Goal: Transaction & Acquisition: Book appointment/travel/reservation

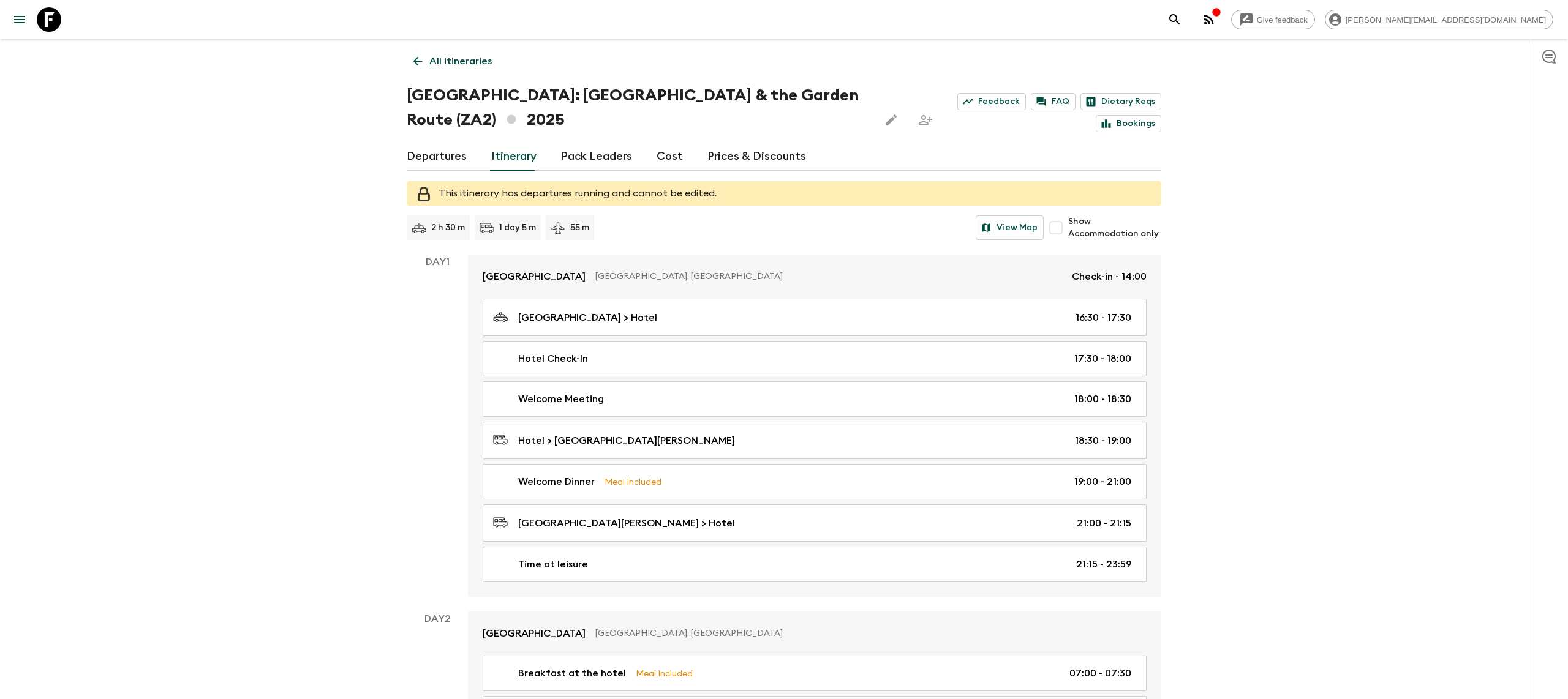
scroll to position [1255, 0]
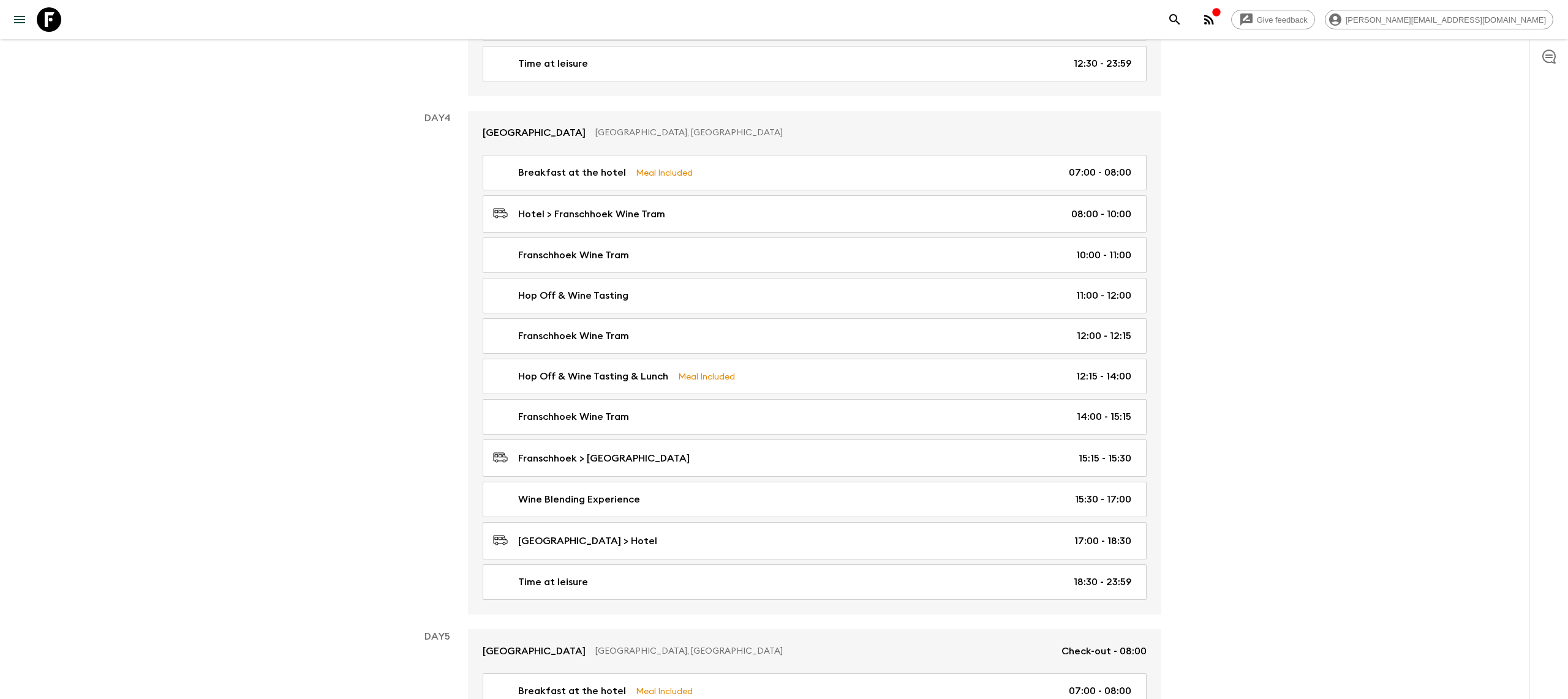
click at [45, 17] on icon at bounding box center [49, 20] width 24 height 24
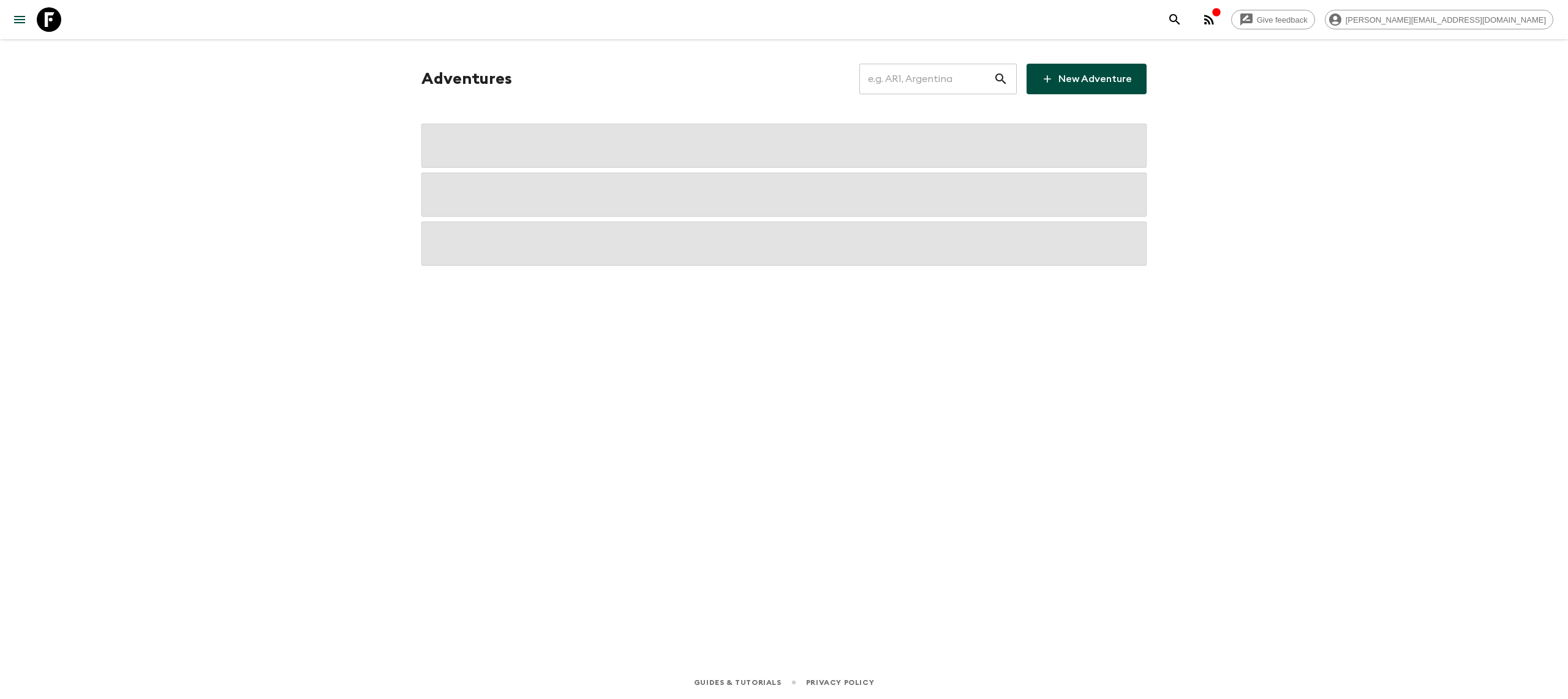
click at [917, 92] on input "text" at bounding box center [926, 79] width 134 height 34
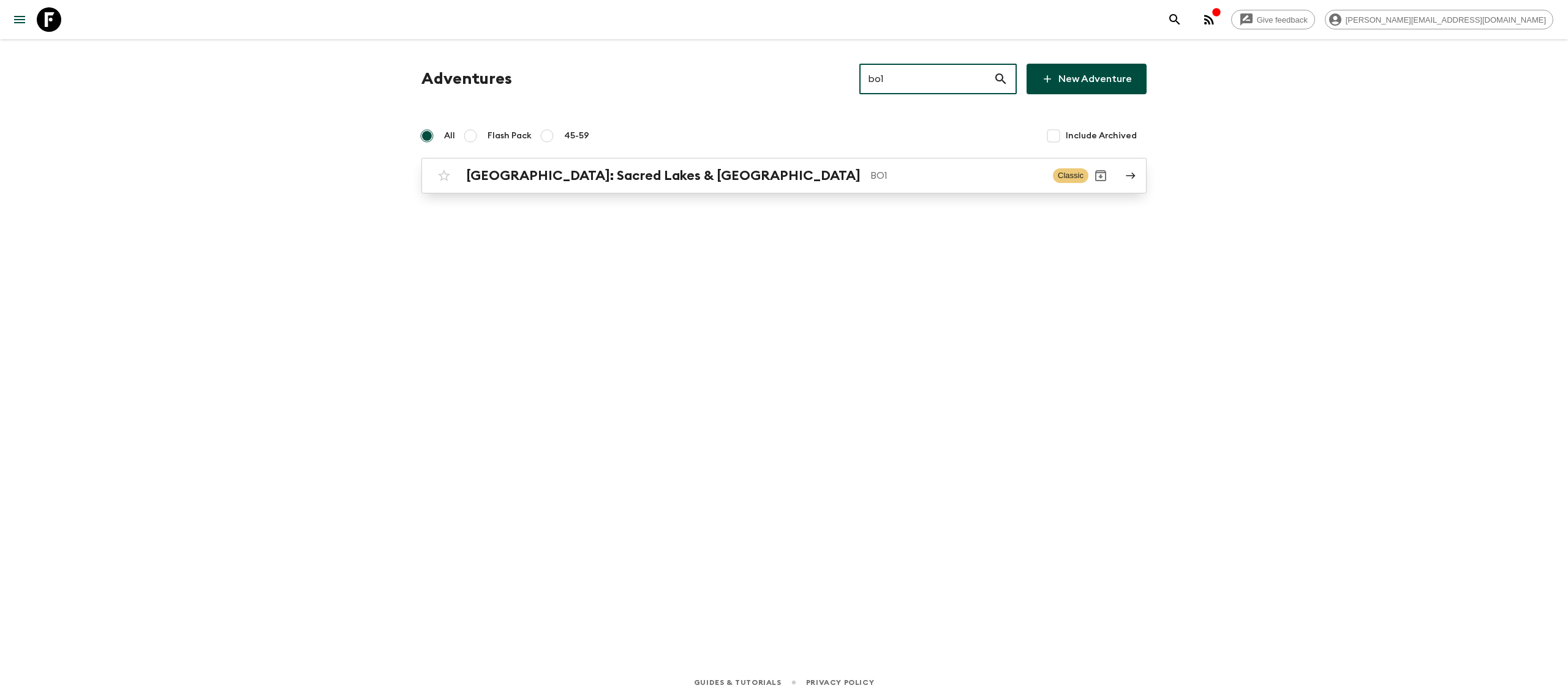
type input "bo1"
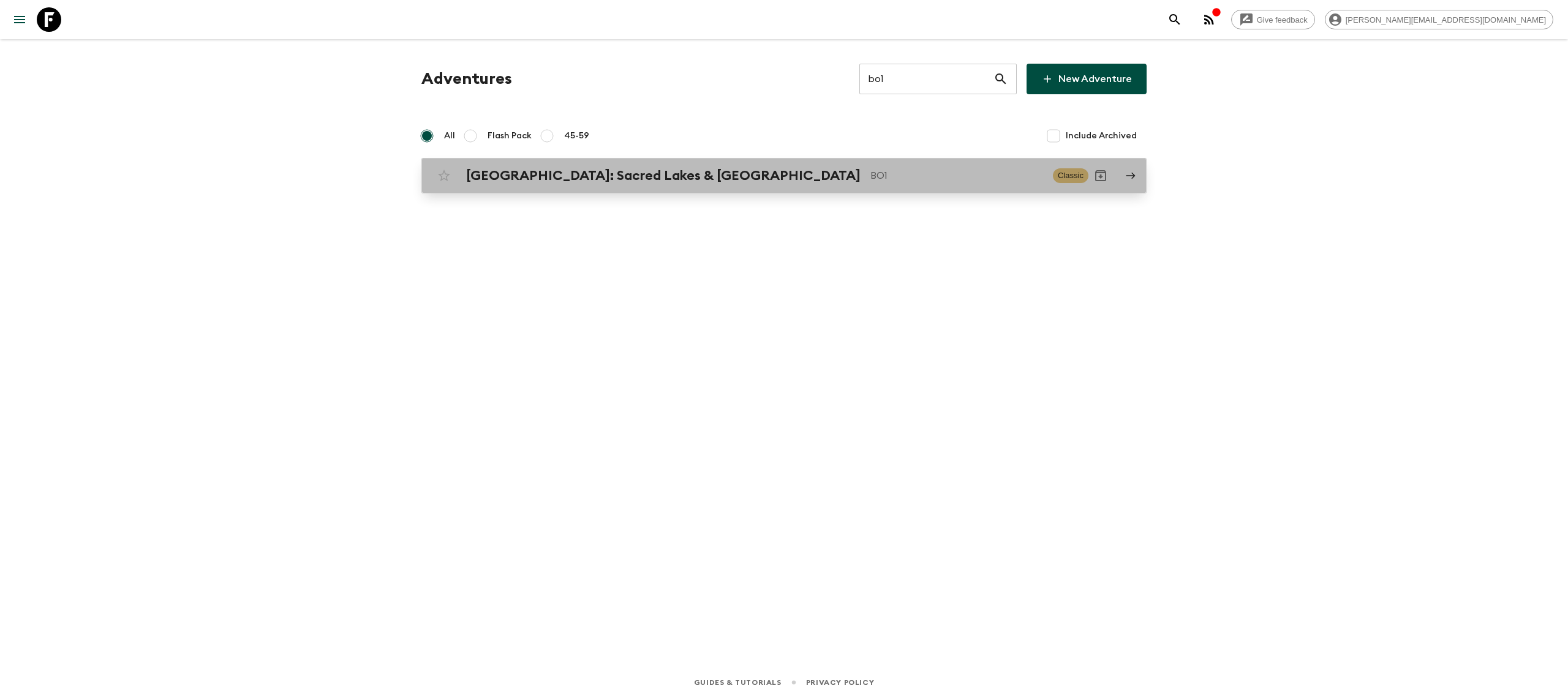
click at [738, 191] on link "[GEOGRAPHIC_DATA]: Sacred Lakes & Salt Flats BO1 Classic" at bounding box center [783, 176] width 725 height 36
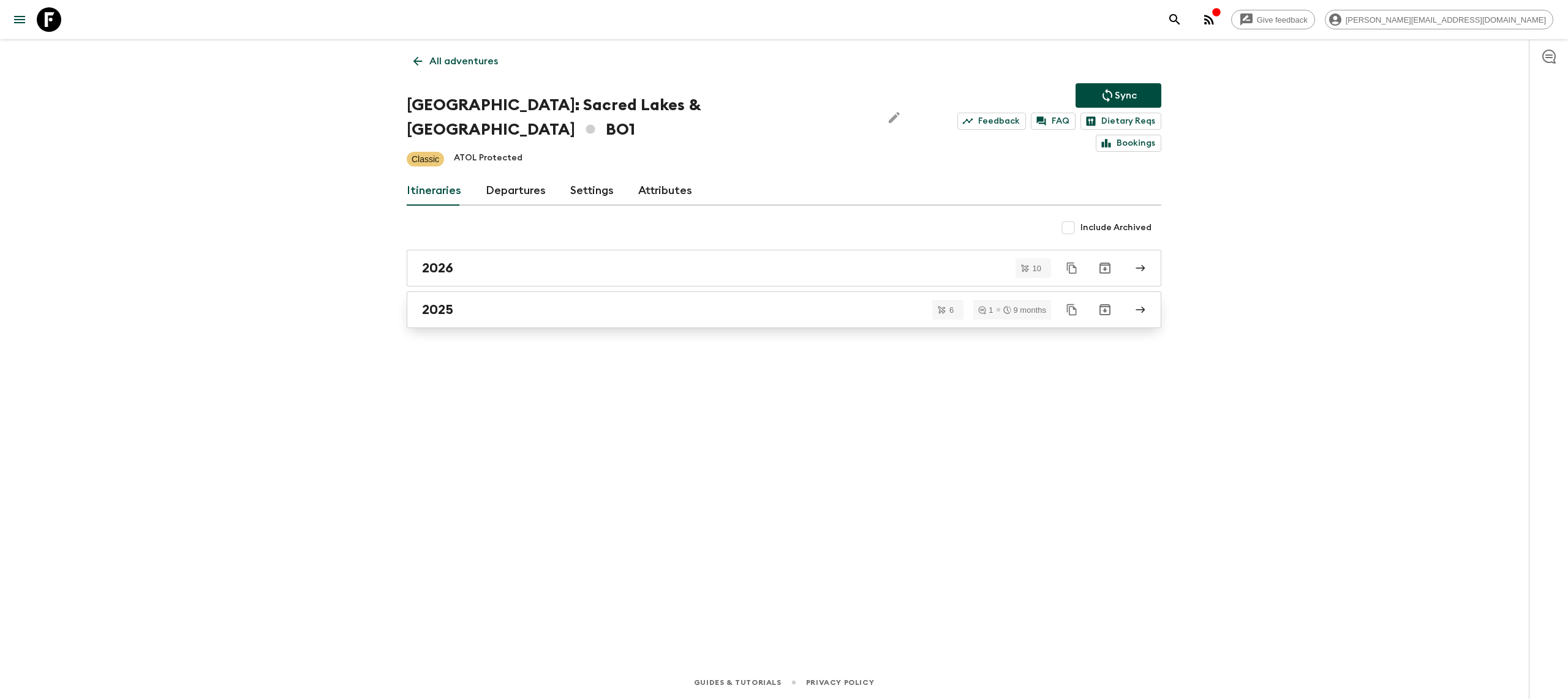
click at [637, 302] on div "2025" at bounding box center [772, 310] width 701 height 16
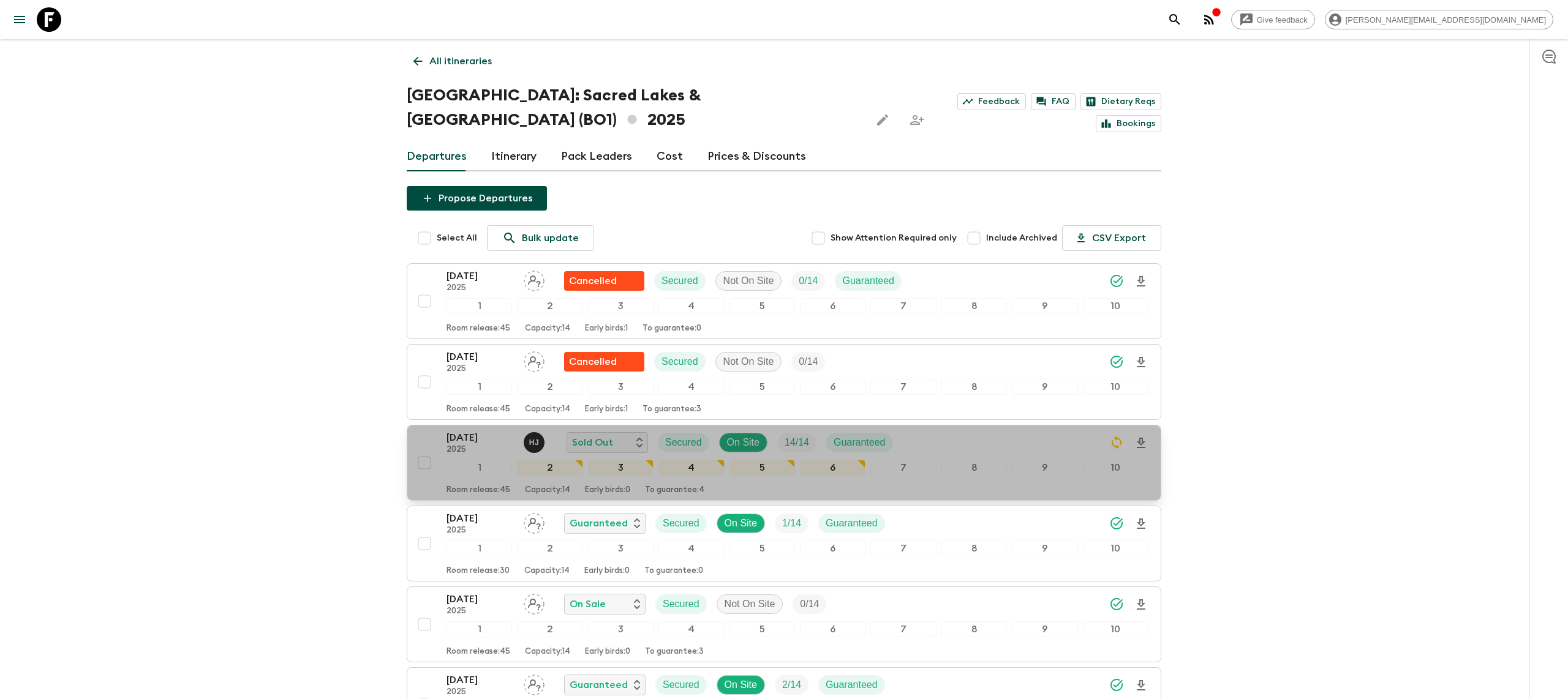
click at [1139, 436] on icon "Download Onboarding" at bounding box center [1141, 443] width 15 height 15
